Goal: Task Accomplishment & Management: Use online tool/utility

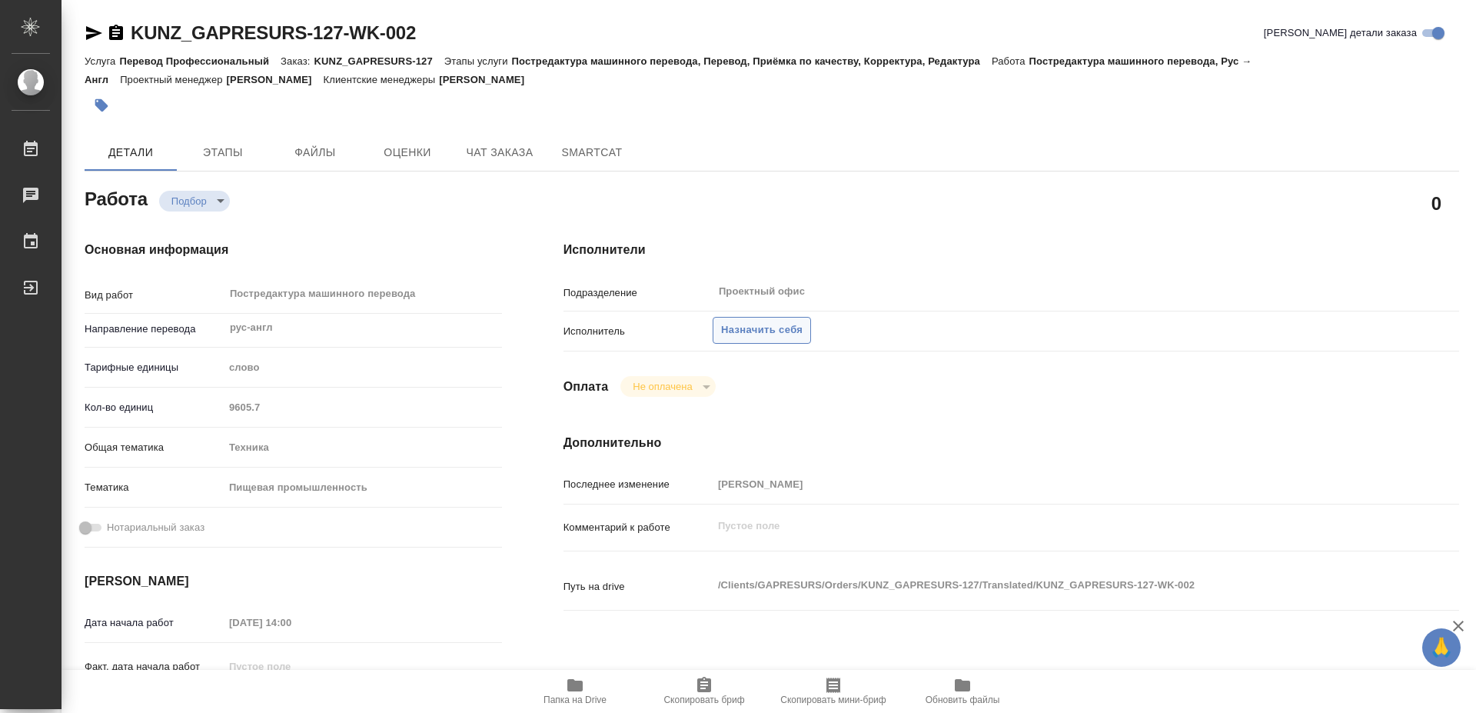
click at [760, 321] on span "Назначить себя" at bounding box center [761, 330] width 81 height 18
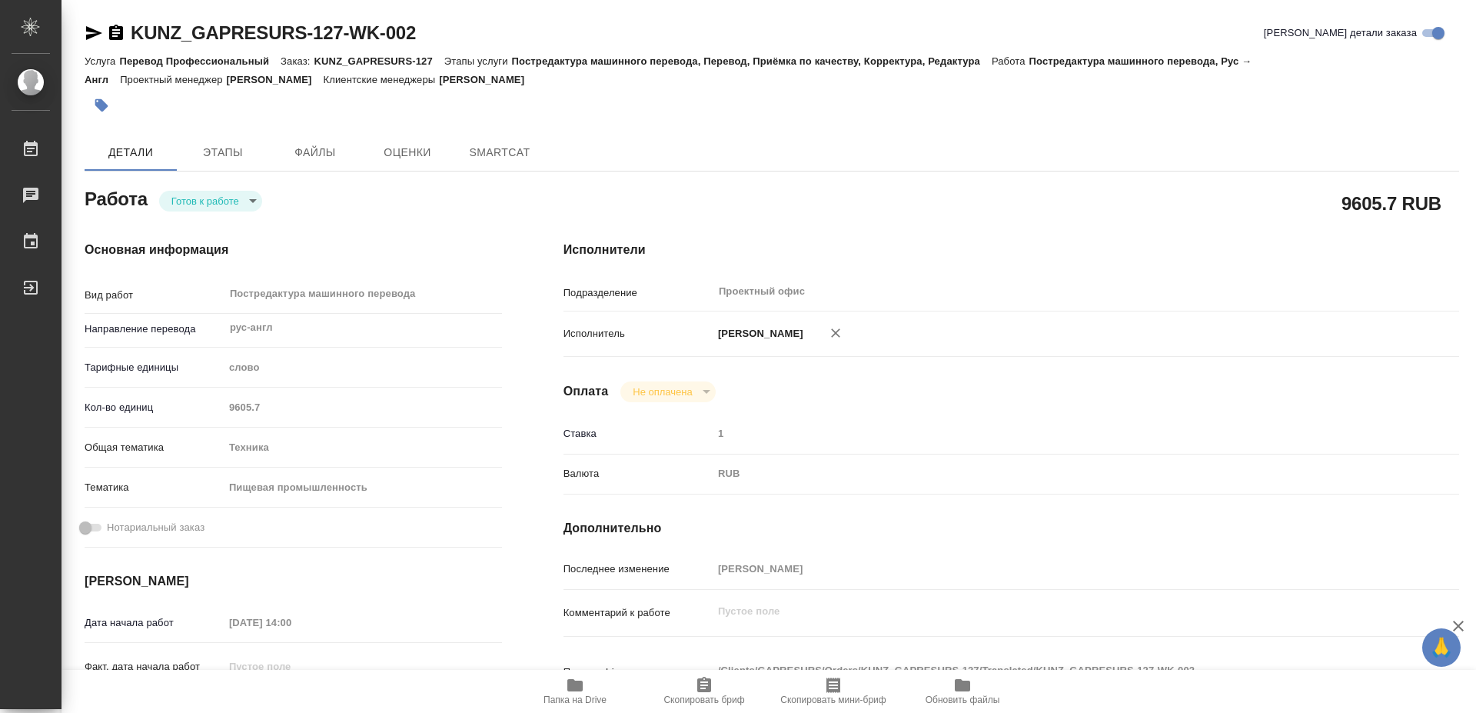
type textarea "x"
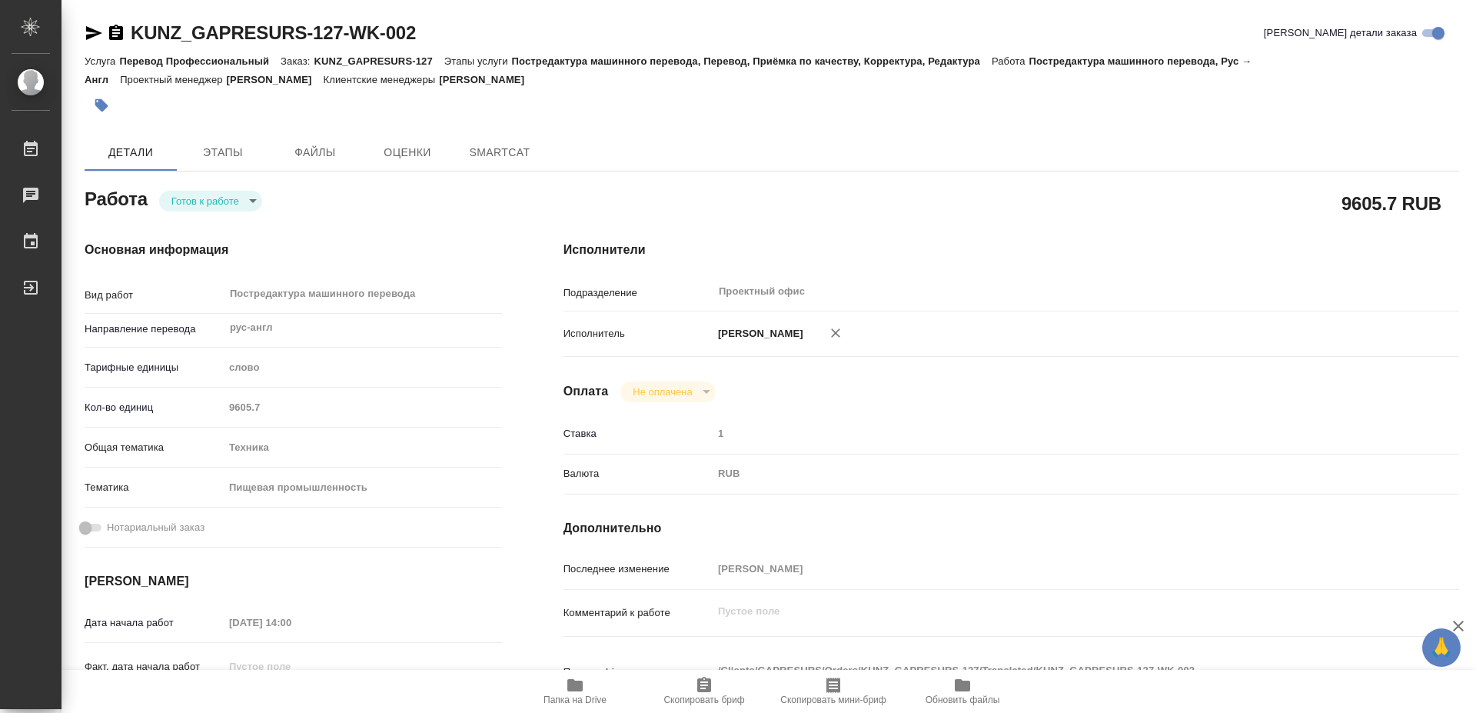
type textarea "x"
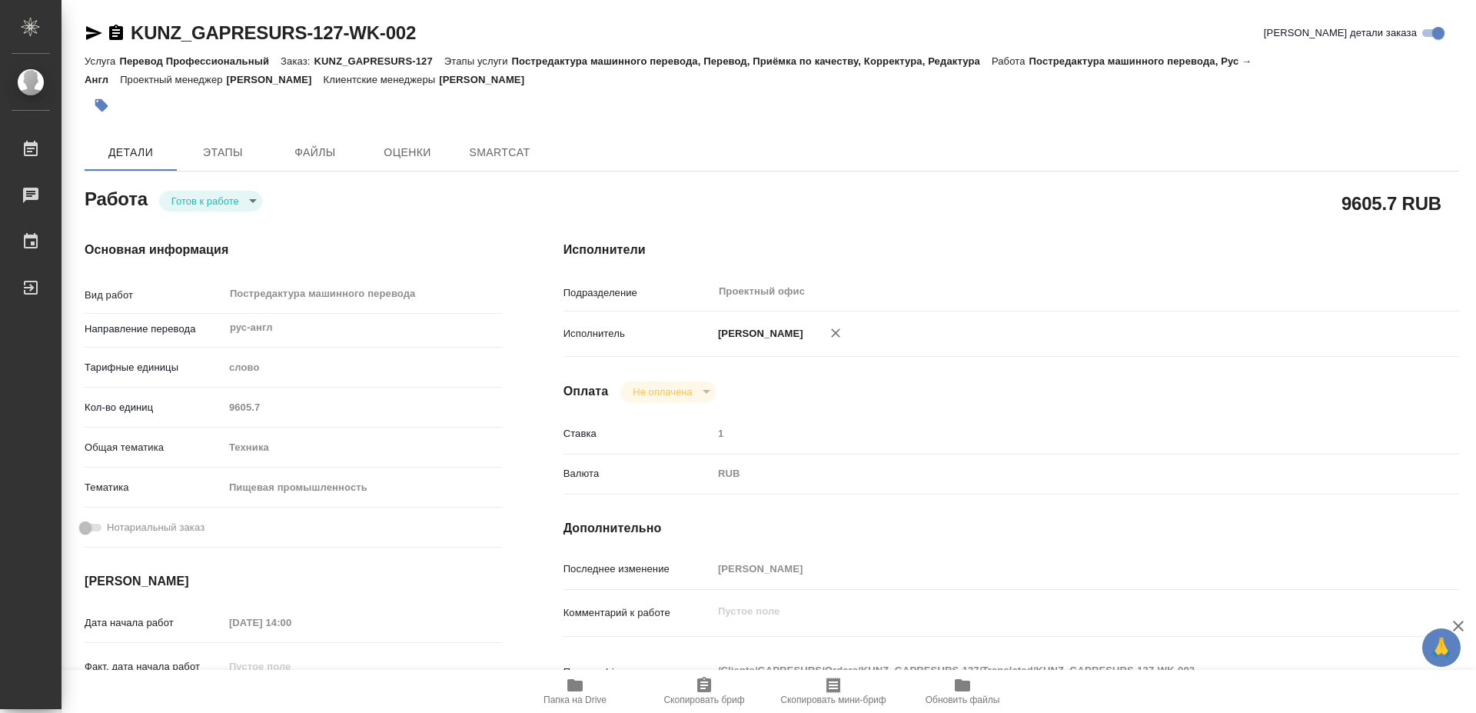
type textarea "x"
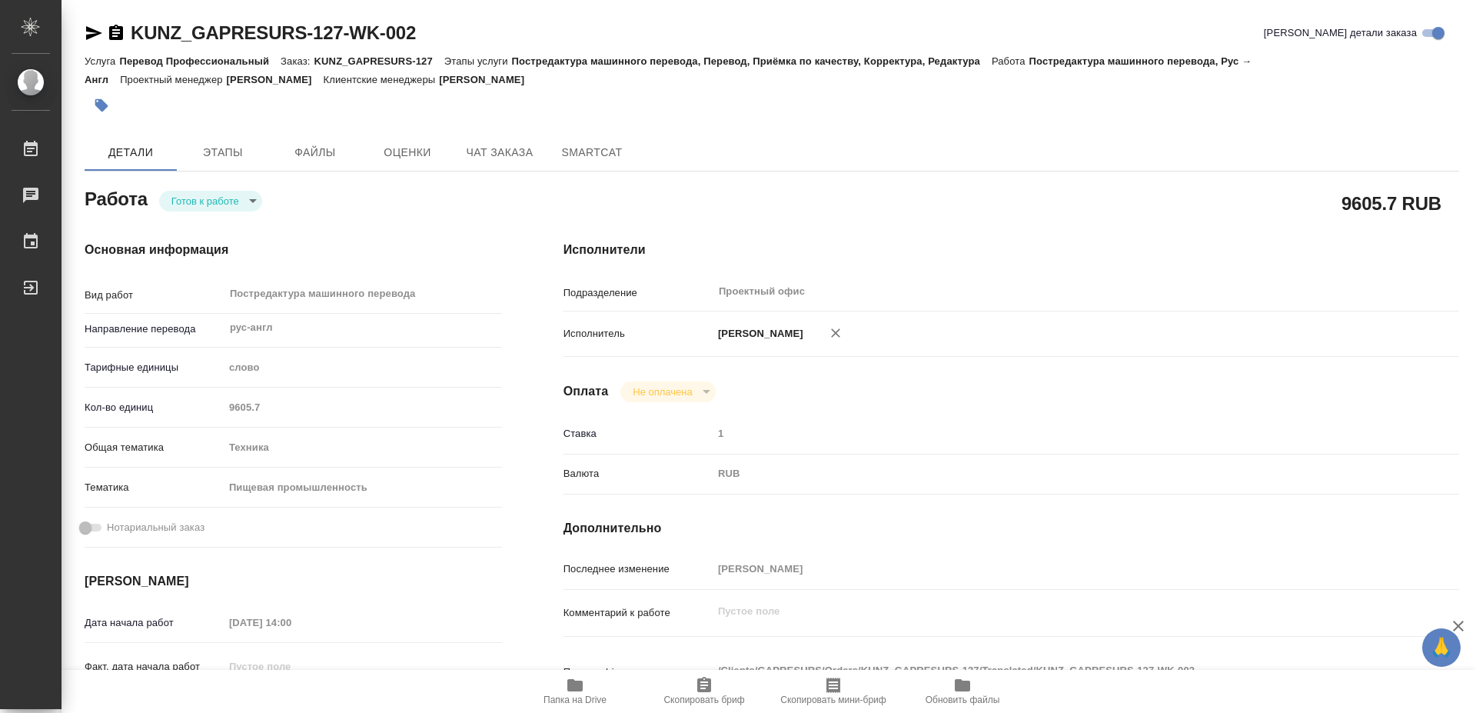
type textarea "x"
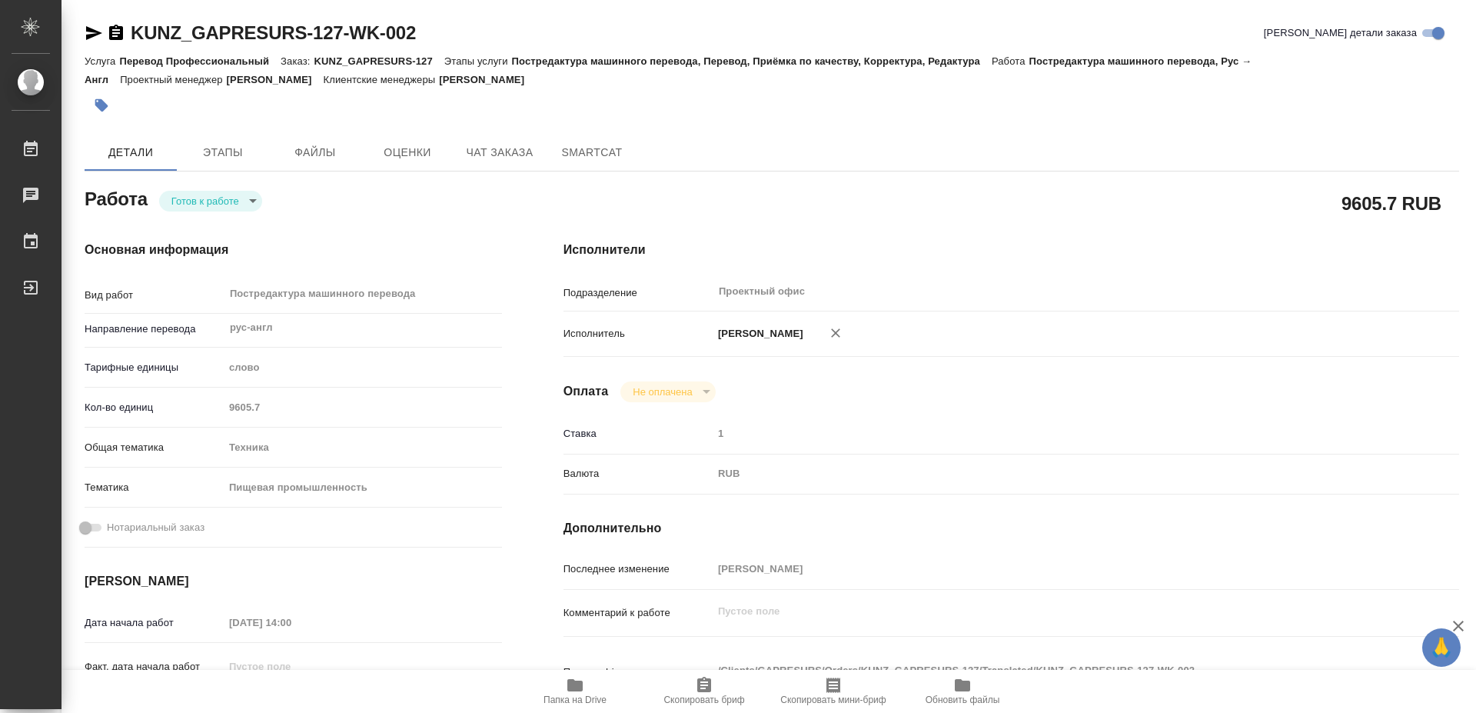
type textarea "x"
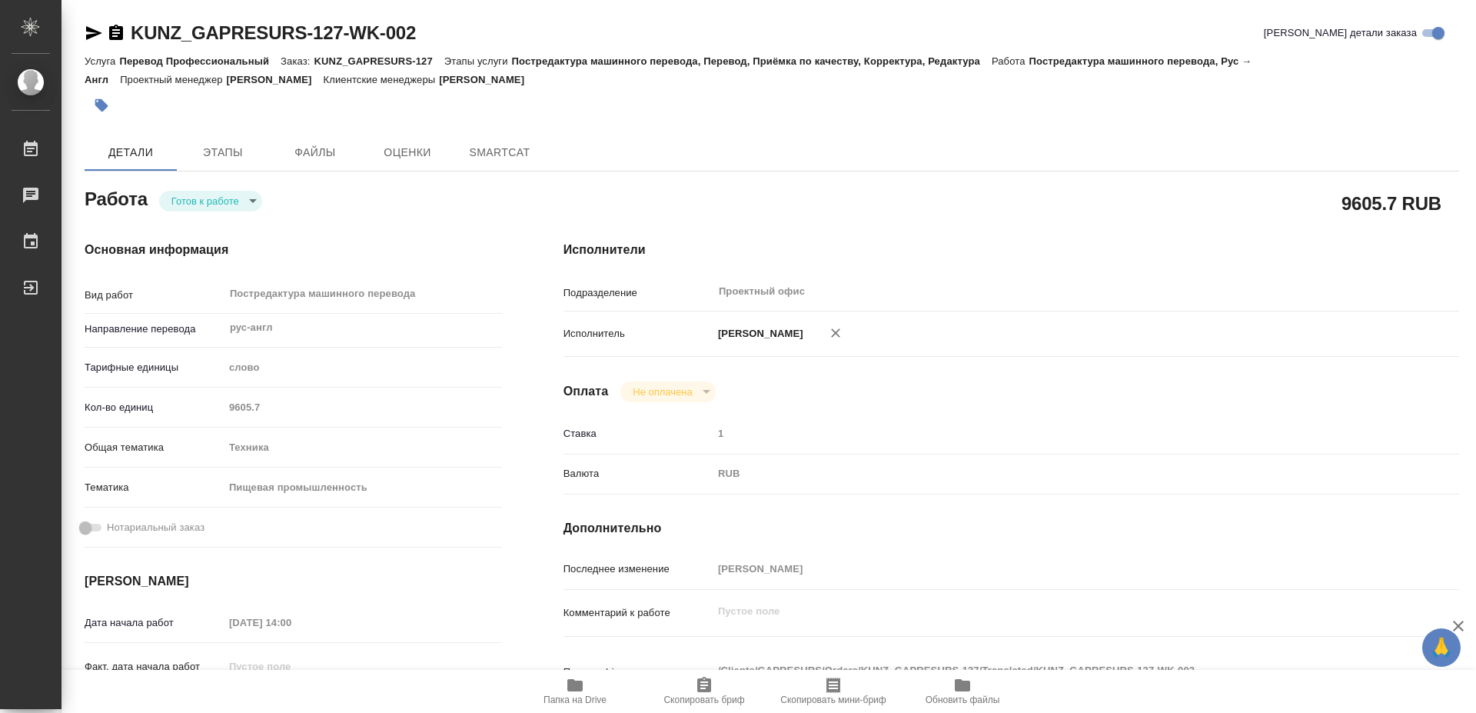
type textarea "x"
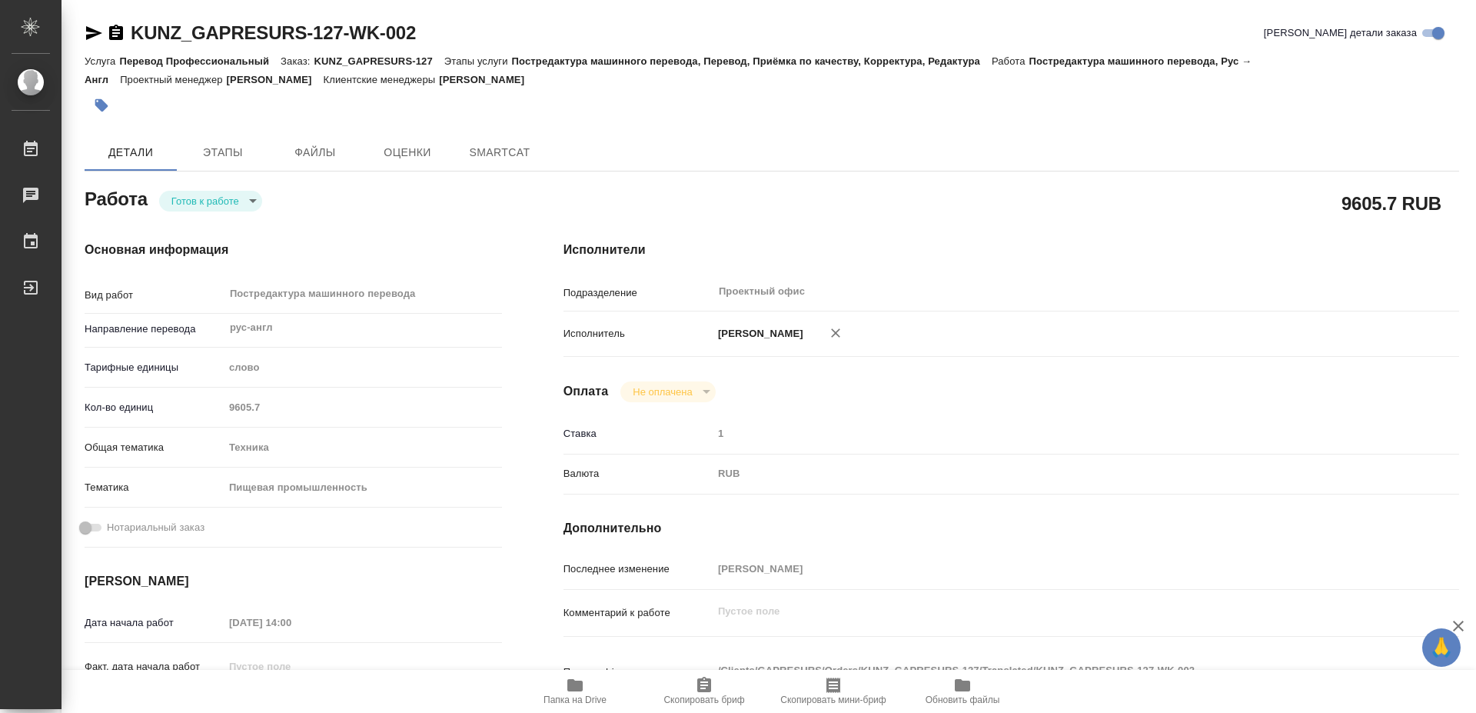
type textarea "x"
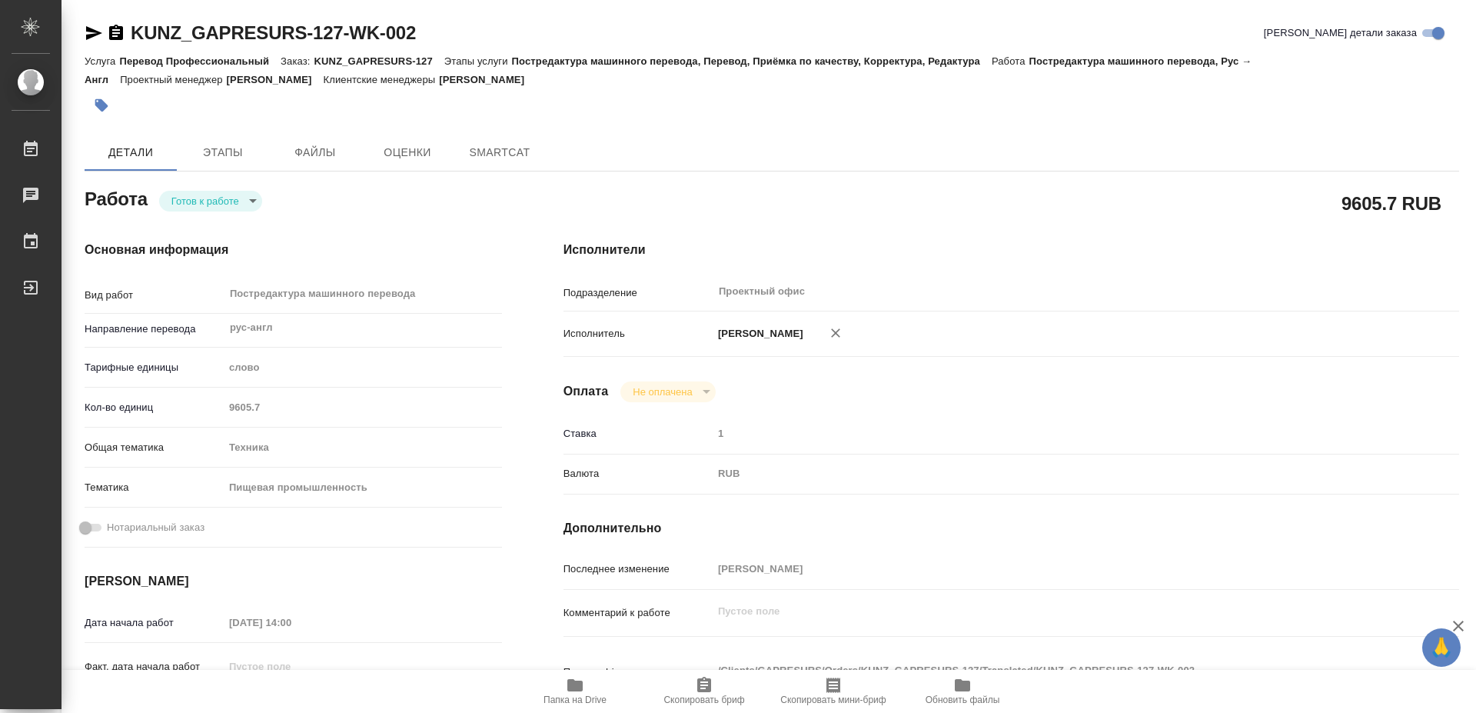
type textarea "x"
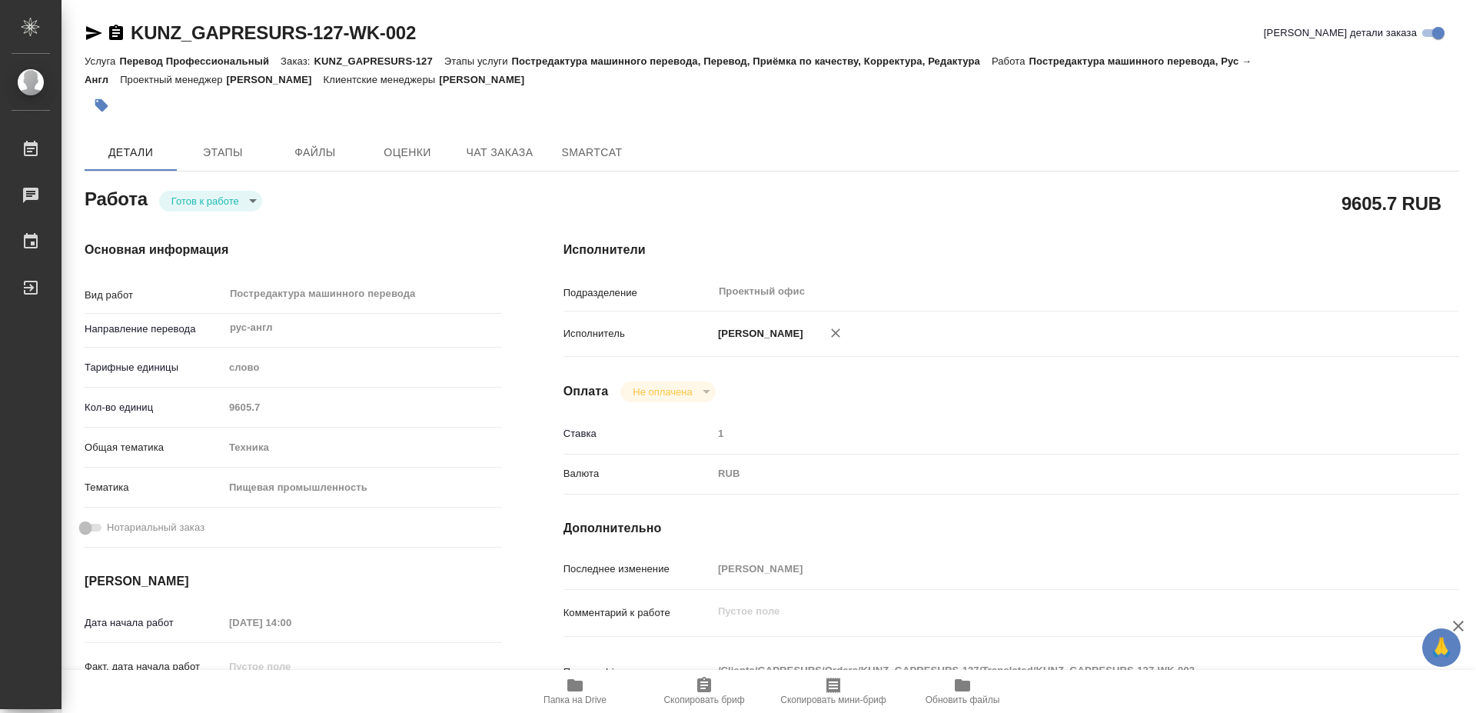
type textarea "x"
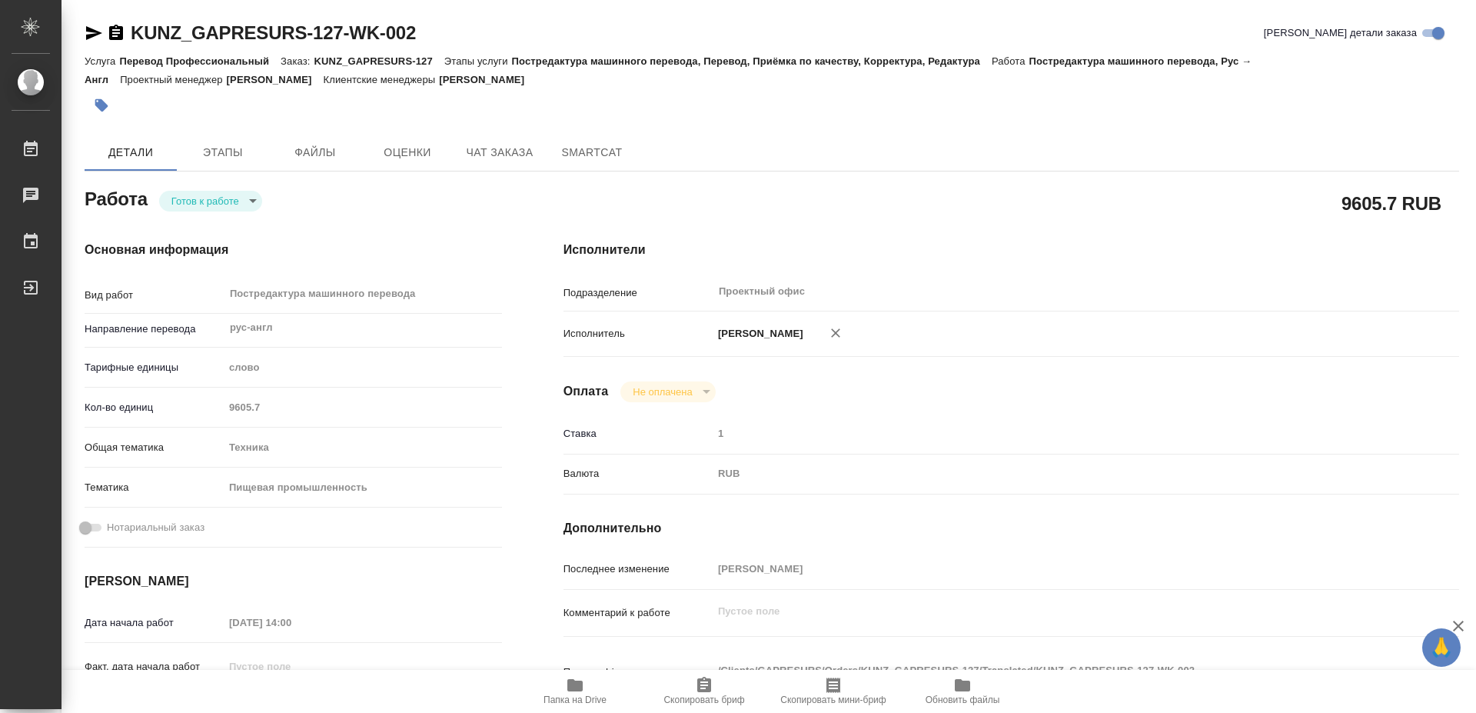
type textarea "x"
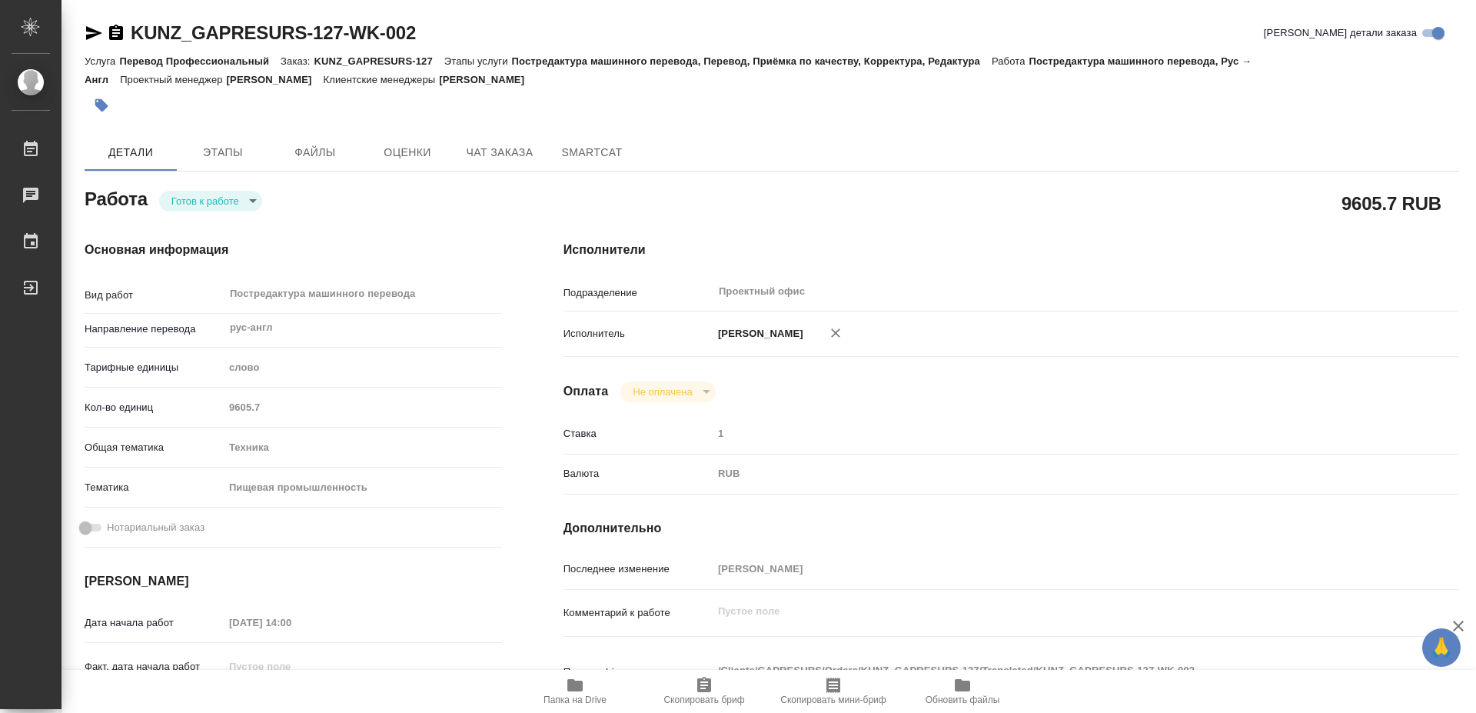
type textarea "x"
